Goal: Task Accomplishment & Management: Manage account settings

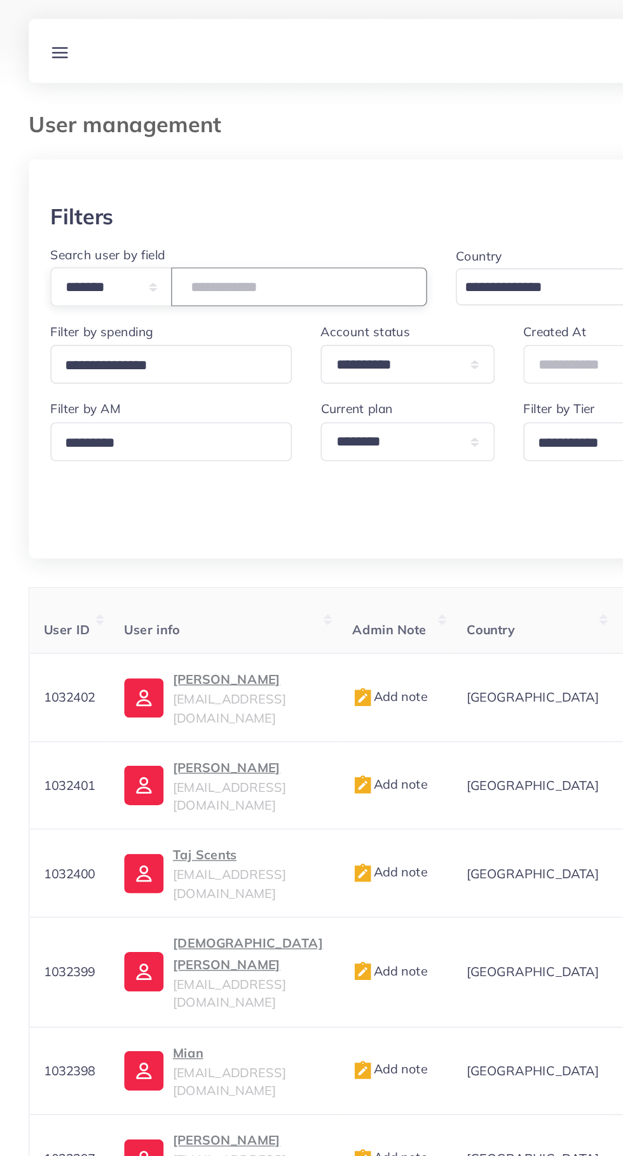
click at [172, 203] on input "number" at bounding box center [211, 202] width 181 height 27
type input "*******"
click at [327, 108] on div "User management" at bounding box center [311, 96] width 603 height 34
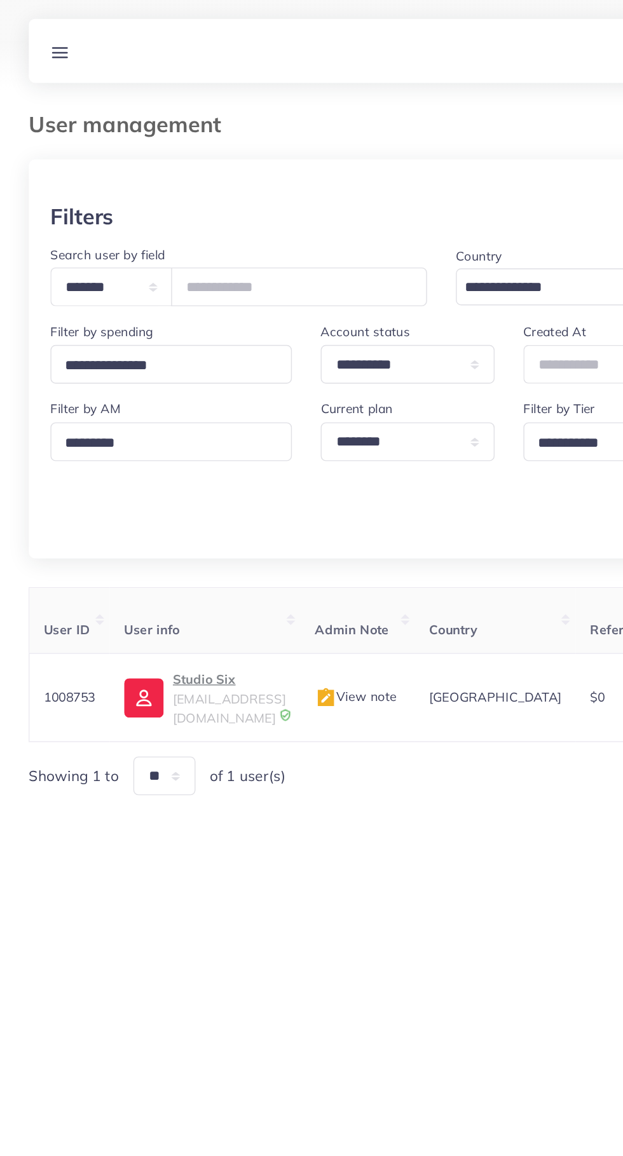
click at [151, 486] on p "Studio Six" at bounding box center [161, 479] width 79 height 15
